Goal: Task Accomplishment & Management: Use online tool/utility

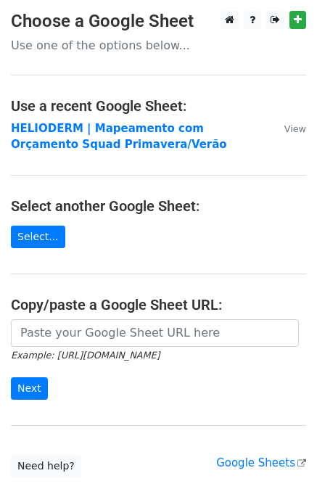
click at [161, 131] on strong "HELIODERM | Mapeamento com Orçamento Squad Primavera/Verão" at bounding box center [119, 137] width 216 height 30
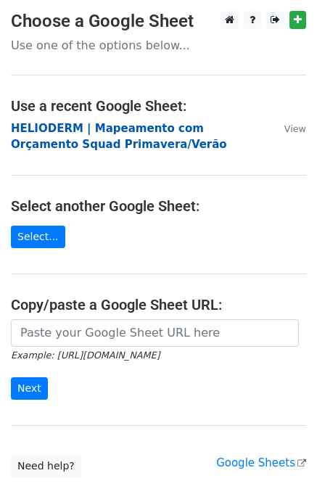
click at [46, 137] on strong "HELIODERM | Mapeamento com Orçamento Squad Primavera/Verão" at bounding box center [119, 137] width 216 height 30
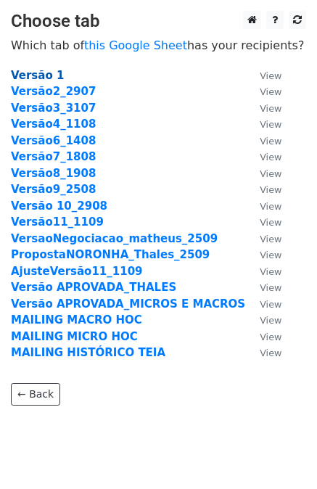
click at [33, 72] on strong "Versão 1" at bounding box center [37, 75] width 53 height 13
